Goal: Navigation & Orientation: Find specific page/section

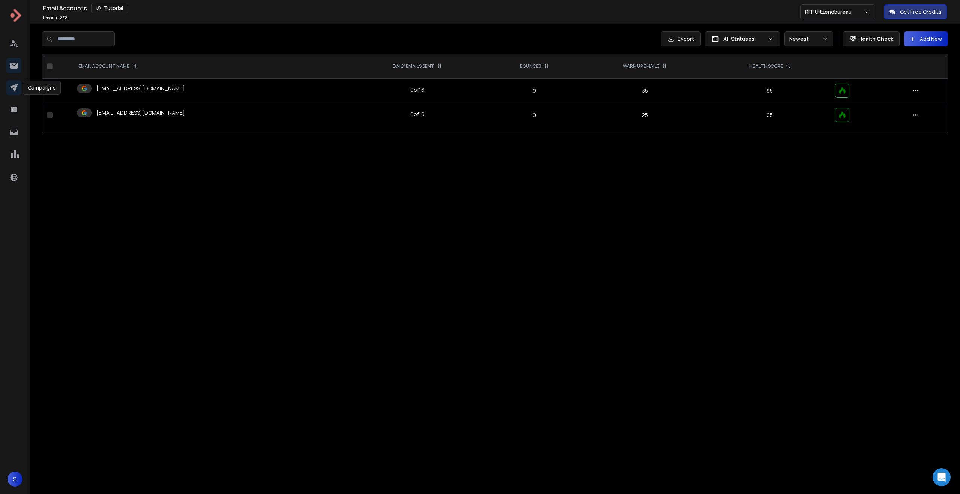
click at [16, 87] on icon at bounding box center [14, 88] width 8 height 8
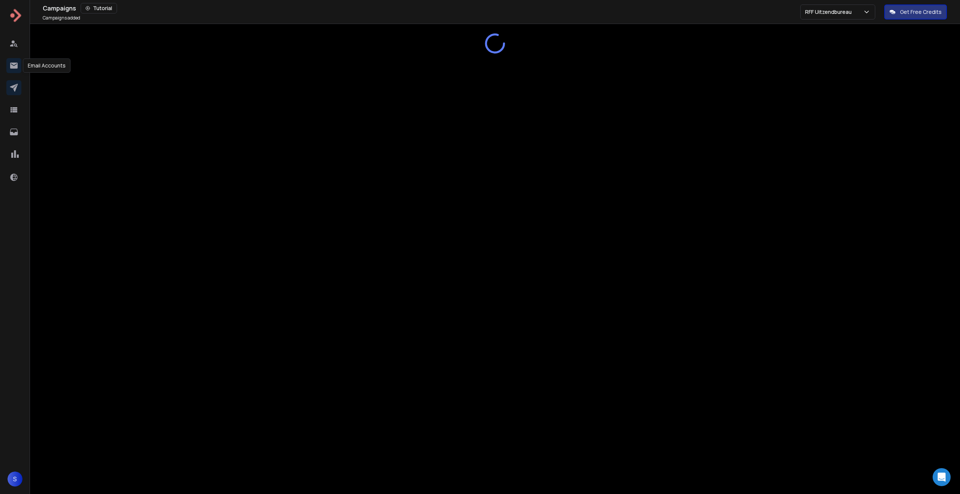
click at [16, 63] on icon at bounding box center [13, 66] width 7 height 6
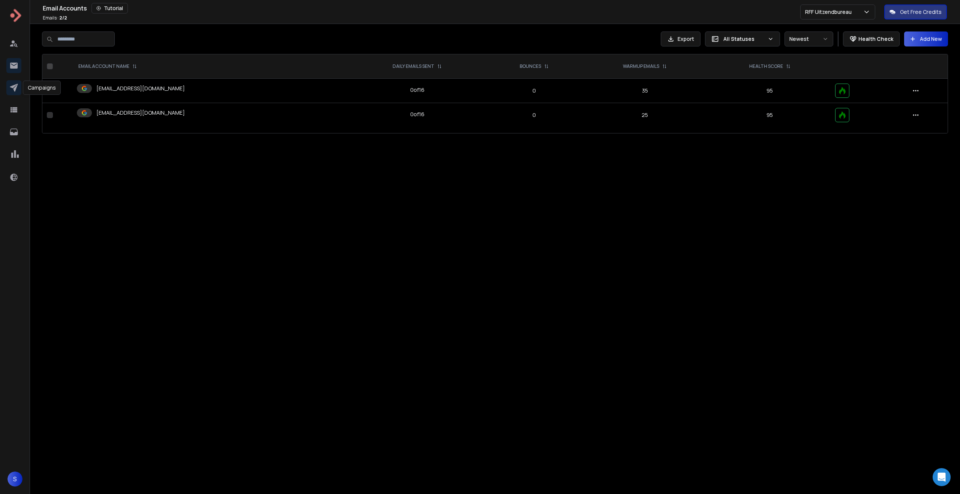
click at [12, 87] on icon at bounding box center [14, 88] width 8 height 8
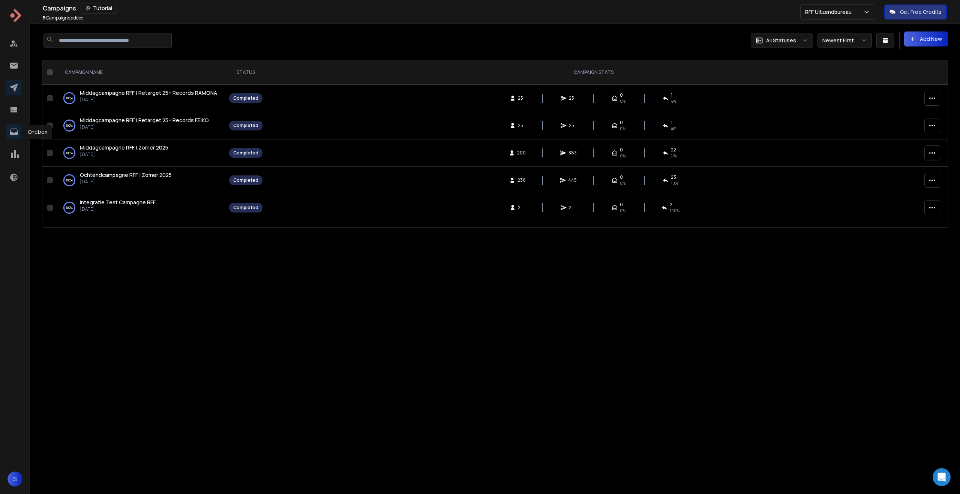
click at [15, 132] on icon at bounding box center [14, 132] width 8 height 7
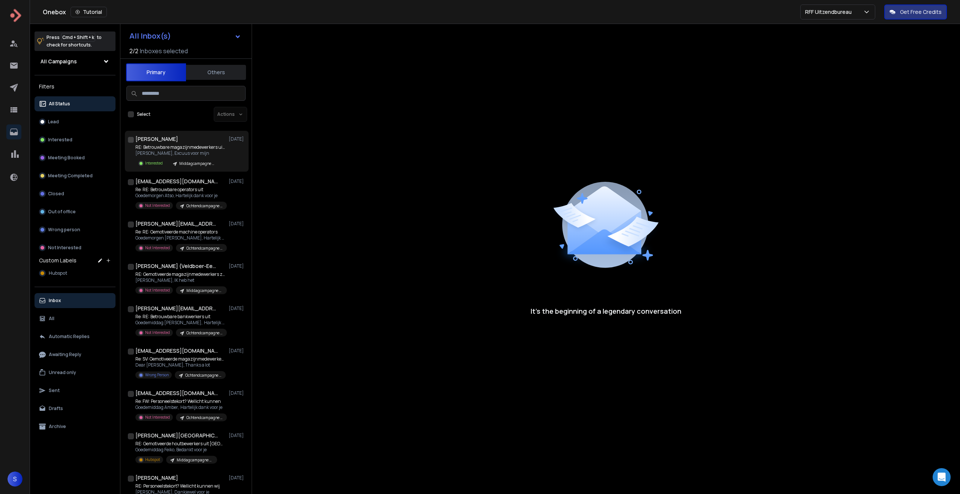
click at [151, 141] on h1 "[PERSON_NAME]" at bounding box center [156, 138] width 43 height 7
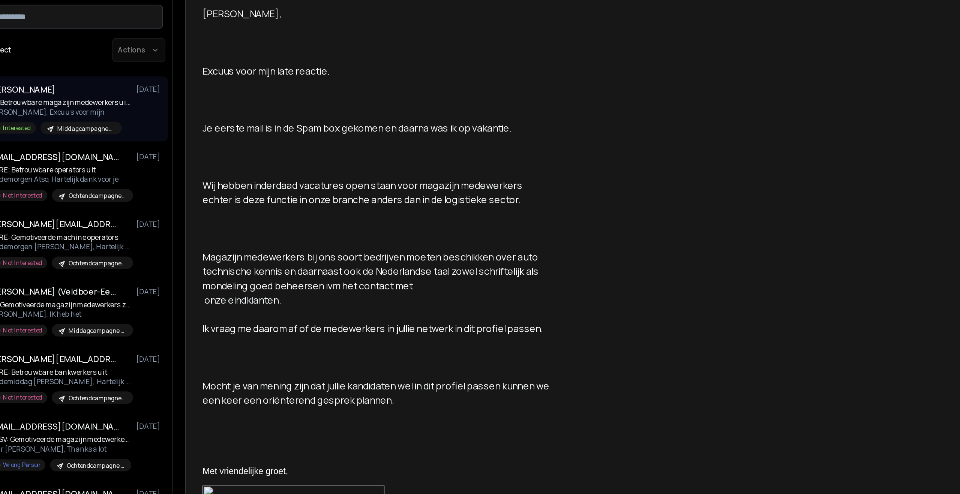
scroll to position [64, 0]
